Goal: Task Accomplishment & Management: Use online tool/utility

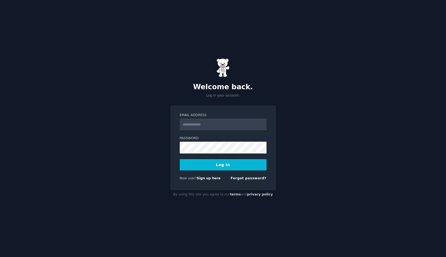
click at [242, 129] on input "Email Address" at bounding box center [223, 125] width 87 height 12
click at [248, 124] on input "Email Address" at bounding box center [223, 125] width 87 height 12
type input "**********"
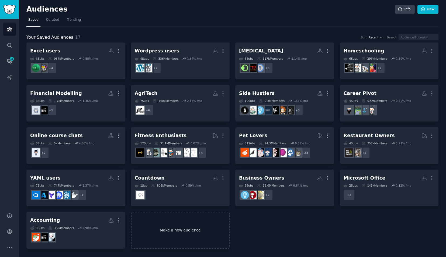
click at [184, 231] on link "Make a new audience" at bounding box center [180, 230] width 99 height 37
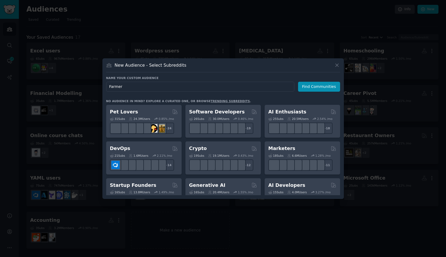
type input "Farmers"
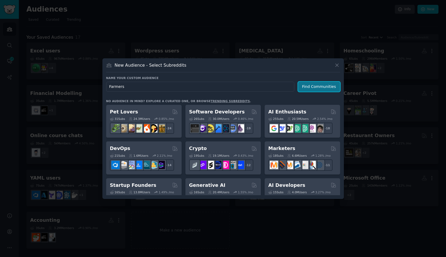
click at [315, 85] on button "Find Communities" at bounding box center [319, 87] width 42 height 10
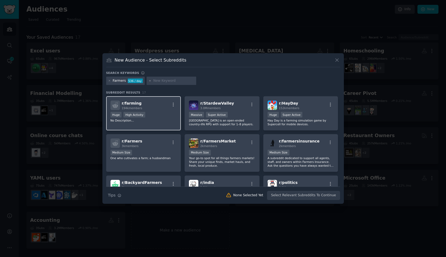
click at [150, 104] on div "r/ farming 194k members" at bounding box center [143, 105] width 66 height 9
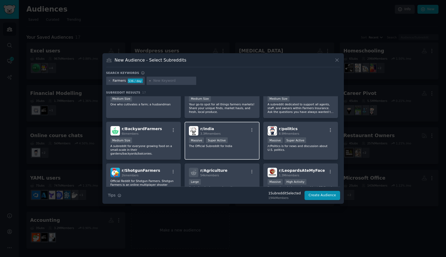
scroll to position [81, 0]
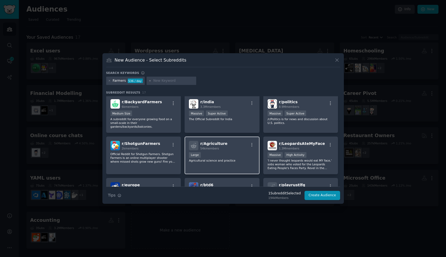
click at [228, 159] on p "Agricultural science and practice" at bounding box center [222, 161] width 66 height 4
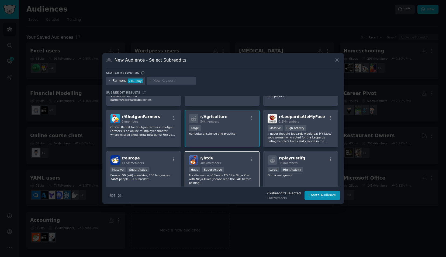
scroll to position [159, 0]
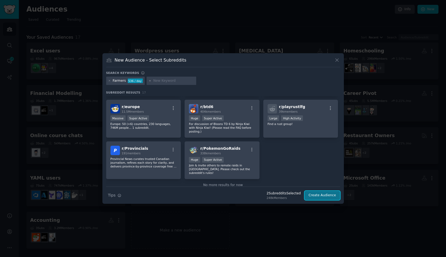
click at [313, 196] on button "Create Audience" at bounding box center [322, 195] width 36 height 9
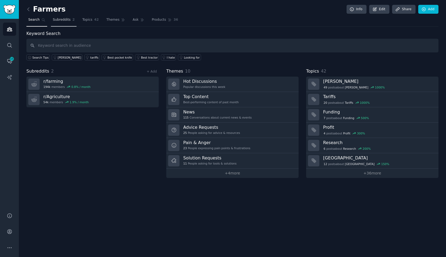
click at [54, 21] on span "Subreddits" at bounding box center [62, 19] width 18 height 5
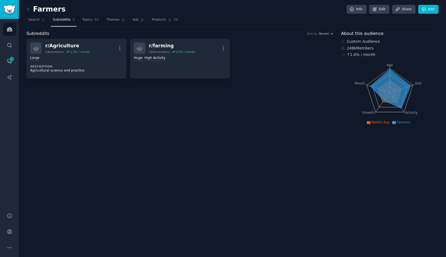
click at [23, 18] on div "Farmers Info Edit Share Add Search Subreddits 2 Topics 42 Themes Ask Products 3…" at bounding box center [232, 128] width 427 height 257
click at [82, 20] on span "Topics" at bounding box center [87, 19] width 10 height 5
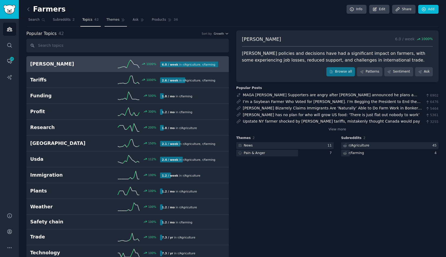
click at [107, 20] on span "Themes" at bounding box center [112, 19] width 13 height 5
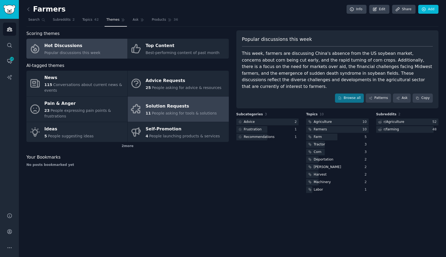
click at [171, 102] on div "Solution Requests" at bounding box center [180, 106] width 71 height 9
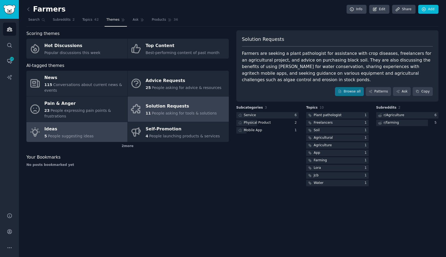
click at [87, 134] on span "People suggesting ideas" at bounding box center [71, 136] width 46 height 4
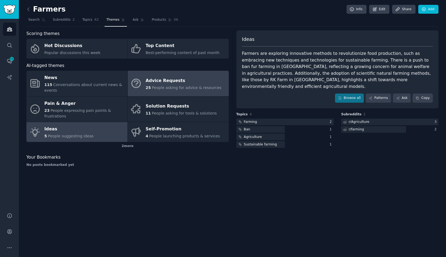
click at [162, 78] on div "Advice Requests" at bounding box center [183, 80] width 76 height 9
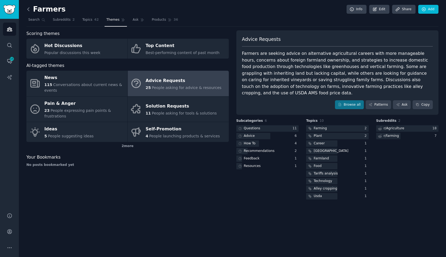
click at [27, 8] on icon at bounding box center [29, 9] width 6 height 6
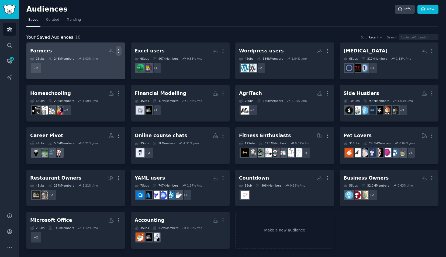
click at [118, 51] on icon "button" at bounding box center [119, 51] width 6 height 6
click at [79, 57] on icon at bounding box center [80, 59] width 4 height 4
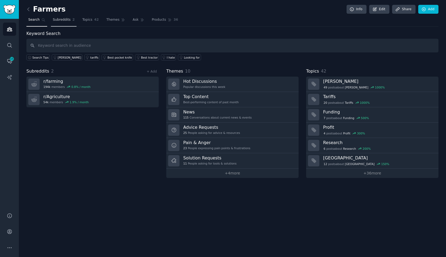
click at [65, 20] on span "Subreddits" at bounding box center [62, 19] width 18 height 5
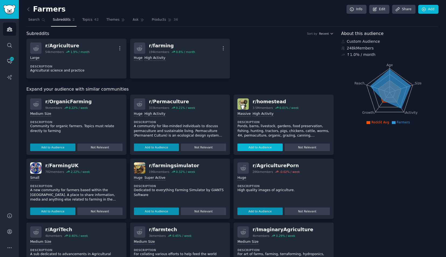
click at [268, 147] on button "Add to Audience" at bounding box center [259, 148] width 45 height 8
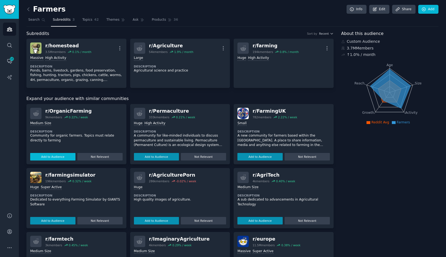
click at [58, 155] on button "Add to Audience" at bounding box center [52, 157] width 45 height 8
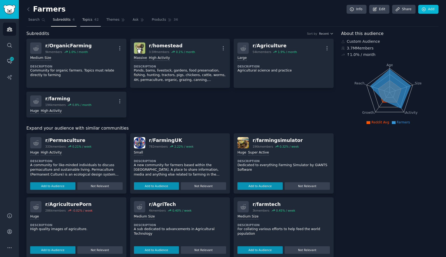
click at [86, 18] on span "Topics" at bounding box center [87, 19] width 10 height 5
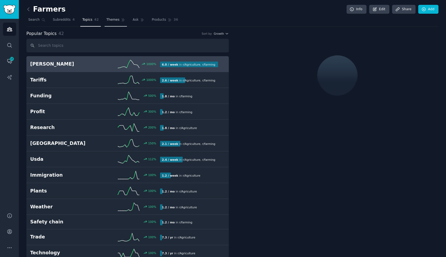
click at [106, 19] on span "Themes" at bounding box center [112, 19] width 13 height 5
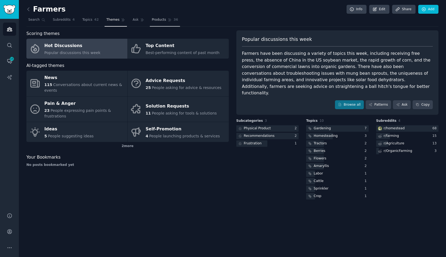
click at [153, 19] on span "Products" at bounding box center [159, 19] width 14 height 5
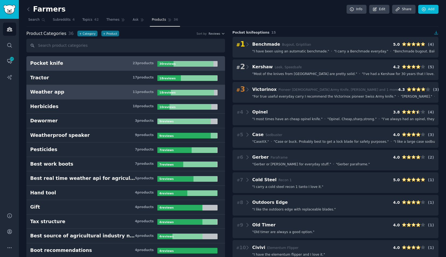
click at [92, 93] on h3 "Weather app 11 product s" at bounding box center [93, 92] width 127 height 7
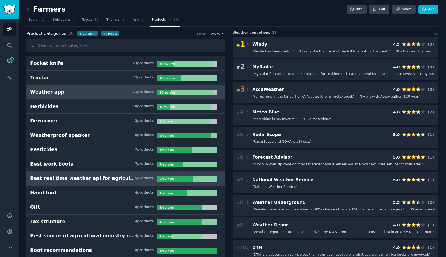
click at [57, 177] on div "Best real time weather api for agricultural usage" at bounding box center [82, 178] width 105 height 7
